Goal: Task Accomplishment & Management: Manage account settings

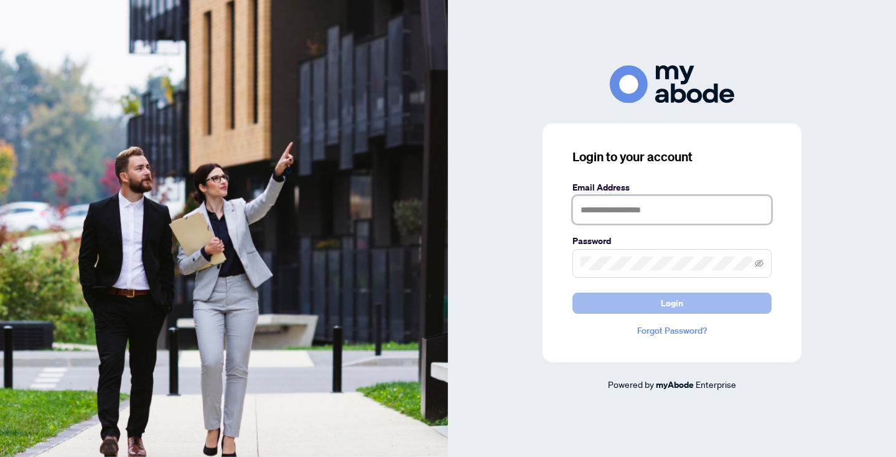
type input "**********"
click at [666, 302] on span "Login" at bounding box center [672, 303] width 22 height 20
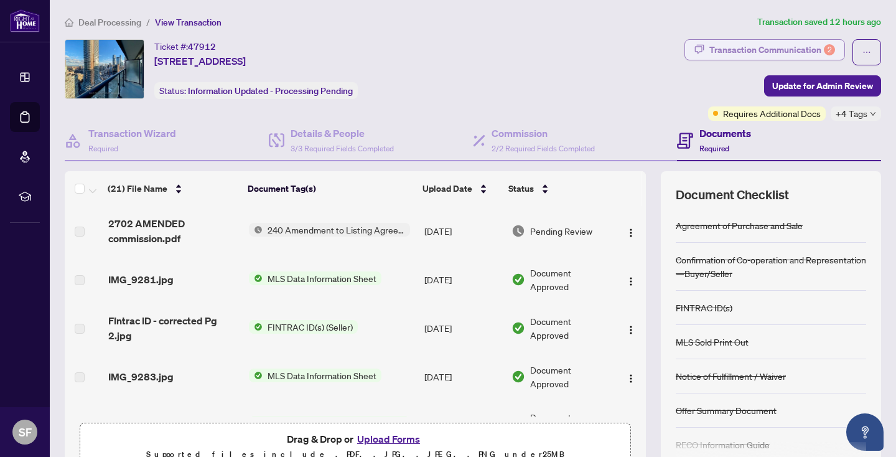
click at [764, 49] on div "Transaction Communication 2" at bounding box center [772, 50] width 126 height 20
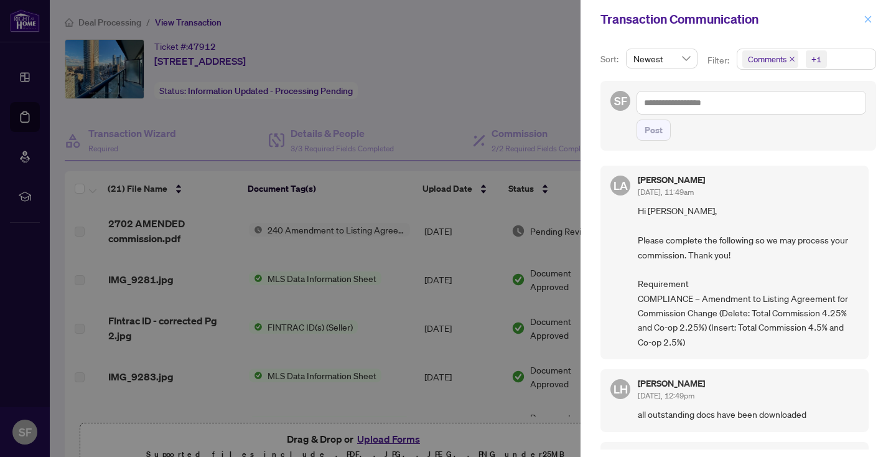
click at [867, 16] on icon "close" at bounding box center [868, 19] width 9 height 9
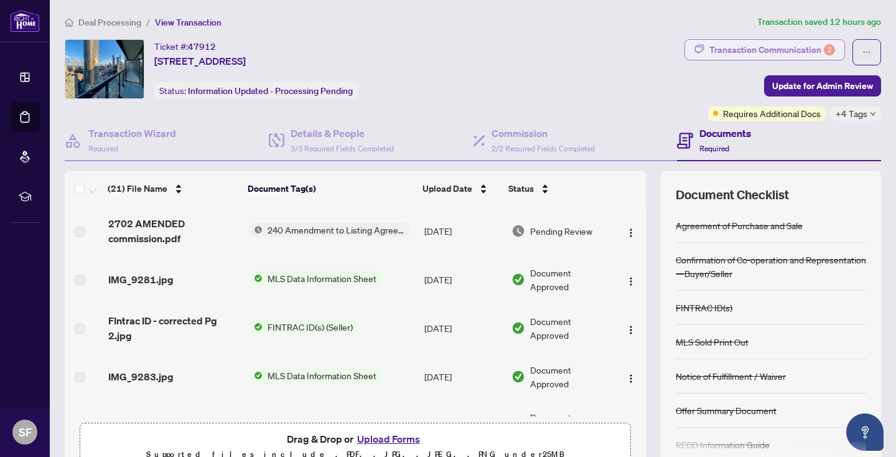
click at [775, 43] on div "Transaction Communication 2" at bounding box center [772, 50] width 126 height 20
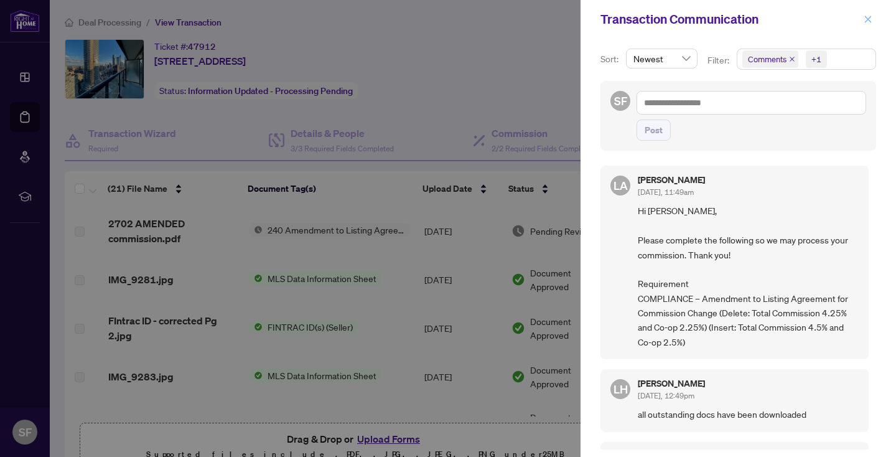
click at [864, 16] on icon "close" at bounding box center [868, 19] width 9 height 9
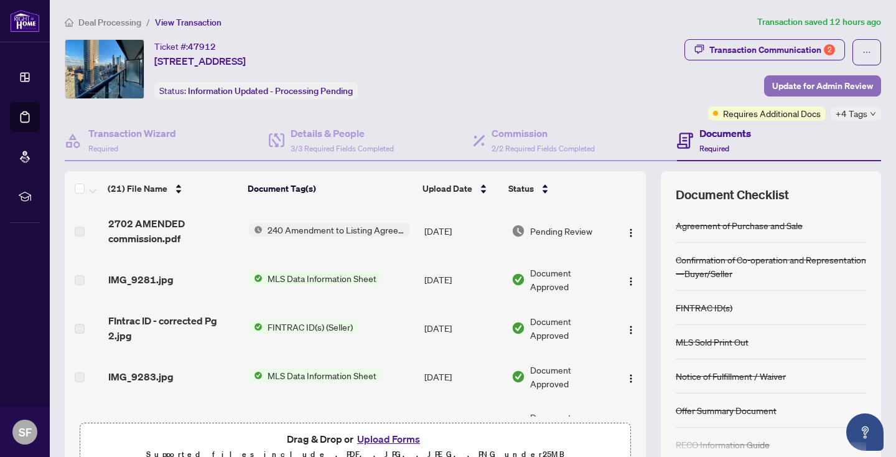
click at [818, 83] on span "Update for Admin Review" at bounding box center [822, 86] width 101 height 20
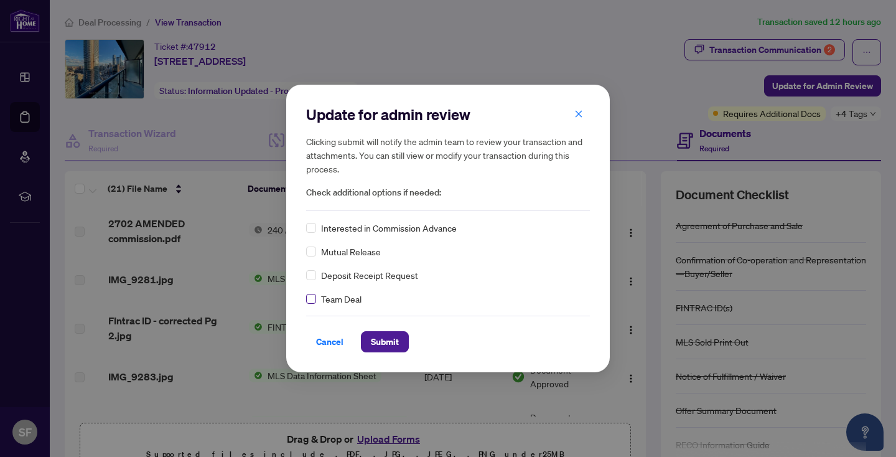
click at [313, 292] on label at bounding box center [311, 299] width 10 height 14
click at [394, 343] on span "Submit" at bounding box center [385, 342] width 28 height 20
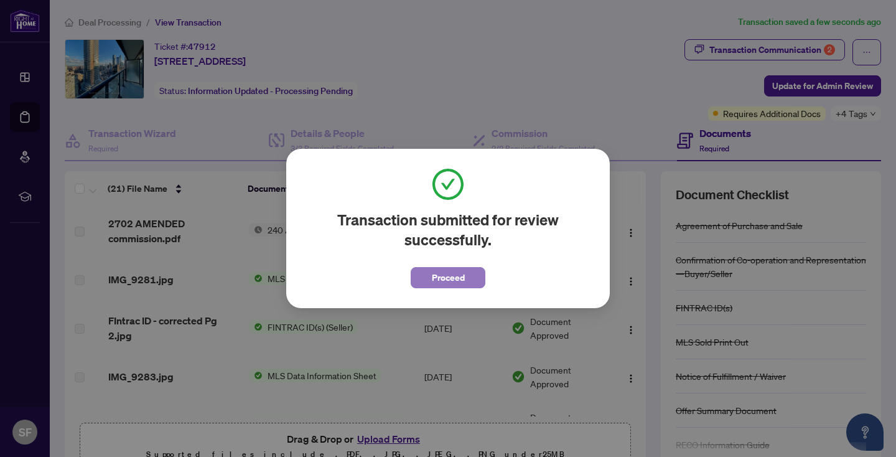
click at [453, 283] on span "Proceed" at bounding box center [448, 278] width 33 height 20
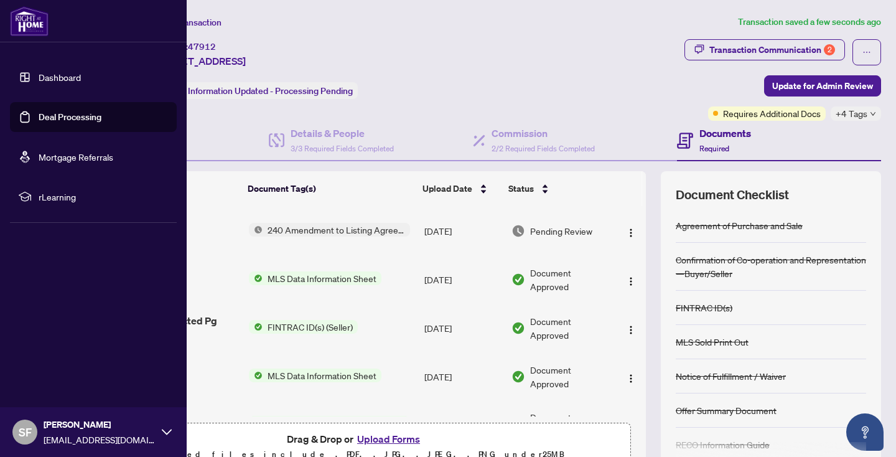
click at [101, 111] on link "Deal Processing" at bounding box center [70, 116] width 63 height 11
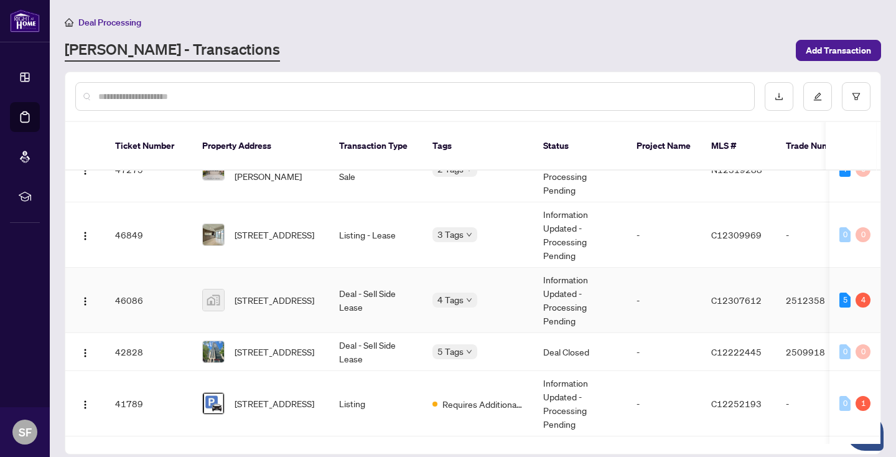
scroll to position [152, 0]
click at [299, 292] on span "181 Bedford Rd #1007, Toronto, Ontario M5R 0C2, Canada" at bounding box center [275, 299] width 80 height 14
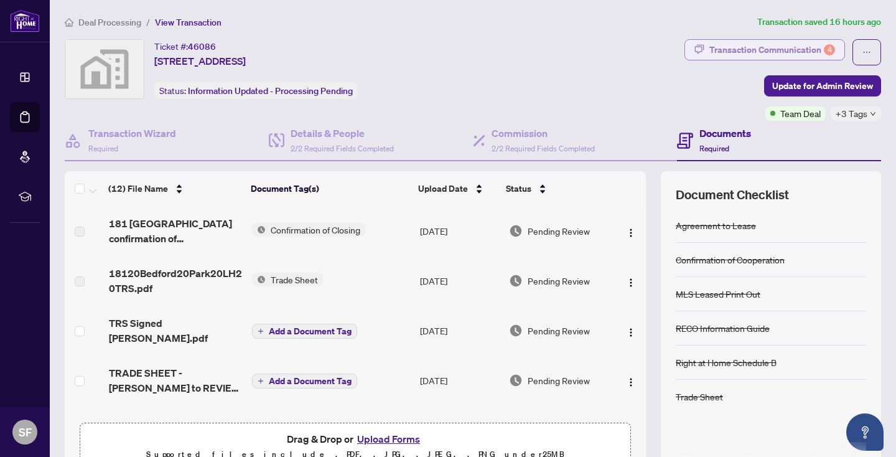
click at [793, 47] on div "Transaction Communication 4" at bounding box center [772, 50] width 126 height 20
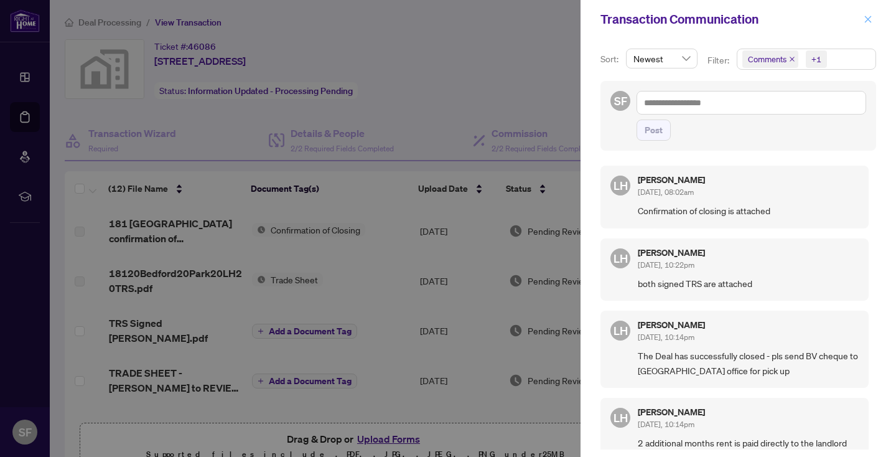
click at [866, 18] on icon "close" at bounding box center [868, 19] width 7 height 7
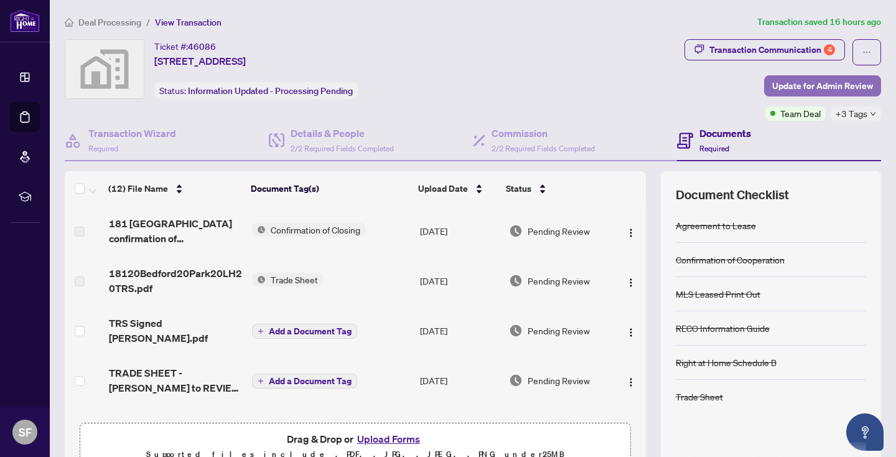
click at [815, 82] on span "Update for Admin Review" at bounding box center [822, 86] width 101 height 20
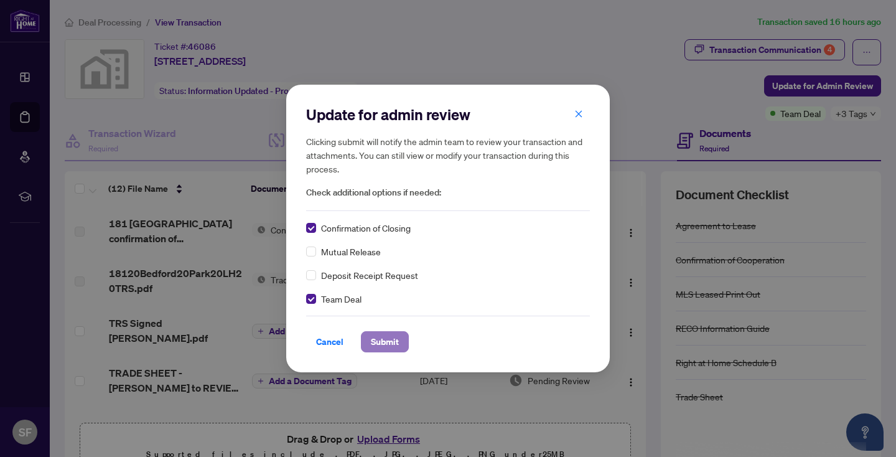
click at [388, 337] on span "Submit" at bounding box center [385, 342] width 28 height 20
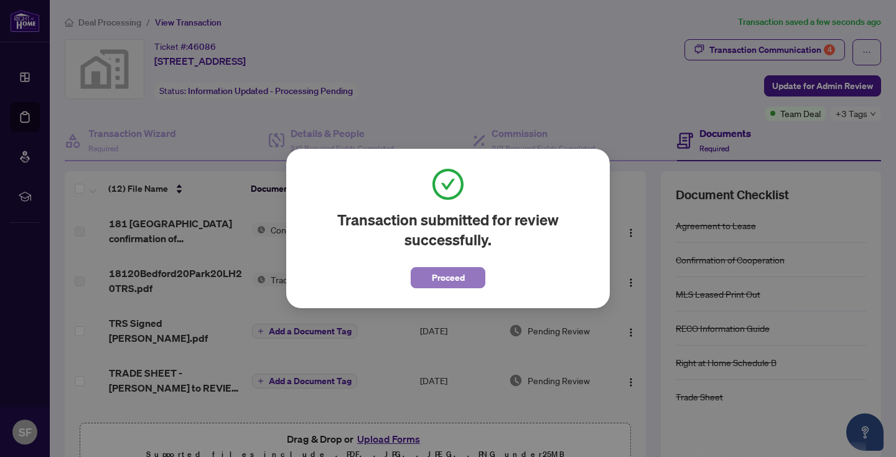
click at [444, 278] on span "Proceed" at bounding box center [448, 278] width 33 height 20
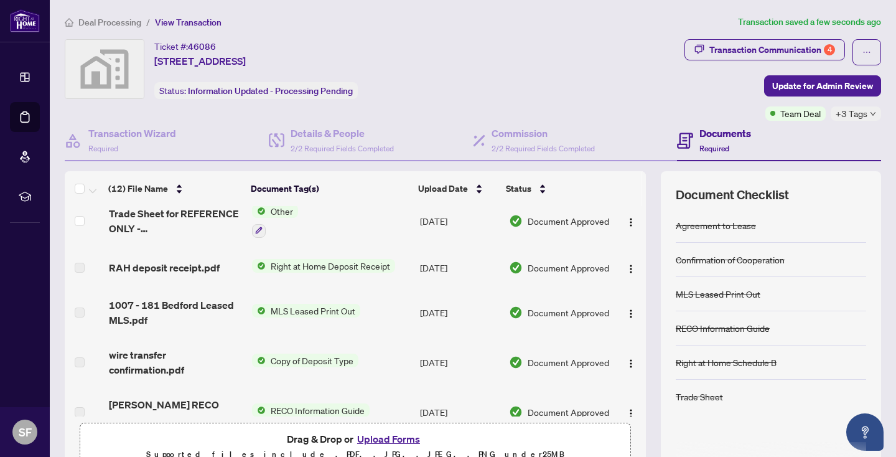
scroll to position [371, 0]
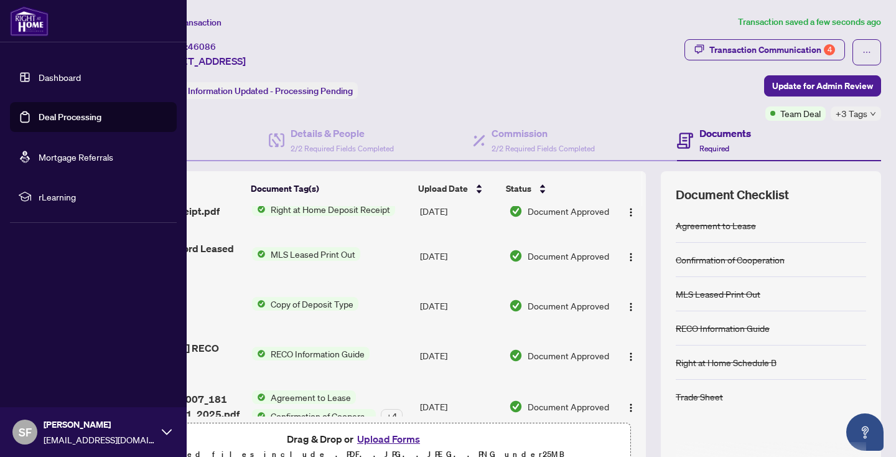
click at [88, 111] on link "Deal Processing" at bounding box center [70, 116] width 63 height 11
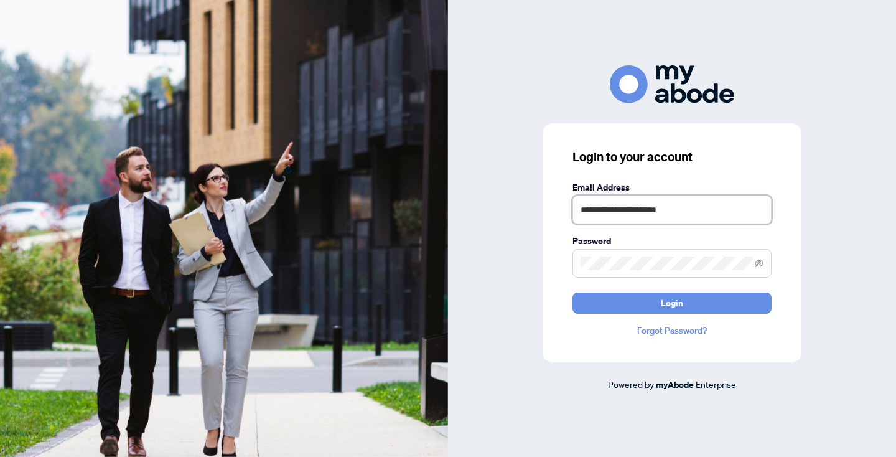
click at [724, 212] on input "**********" at bounding box center [671, 209] width 199 height 29
type input "**********"
click at [661, 302] on span "Login" at bounding box center [672, 303] width 22 height 20
